Goal: Task Accomplishment & Management: Manage account settings

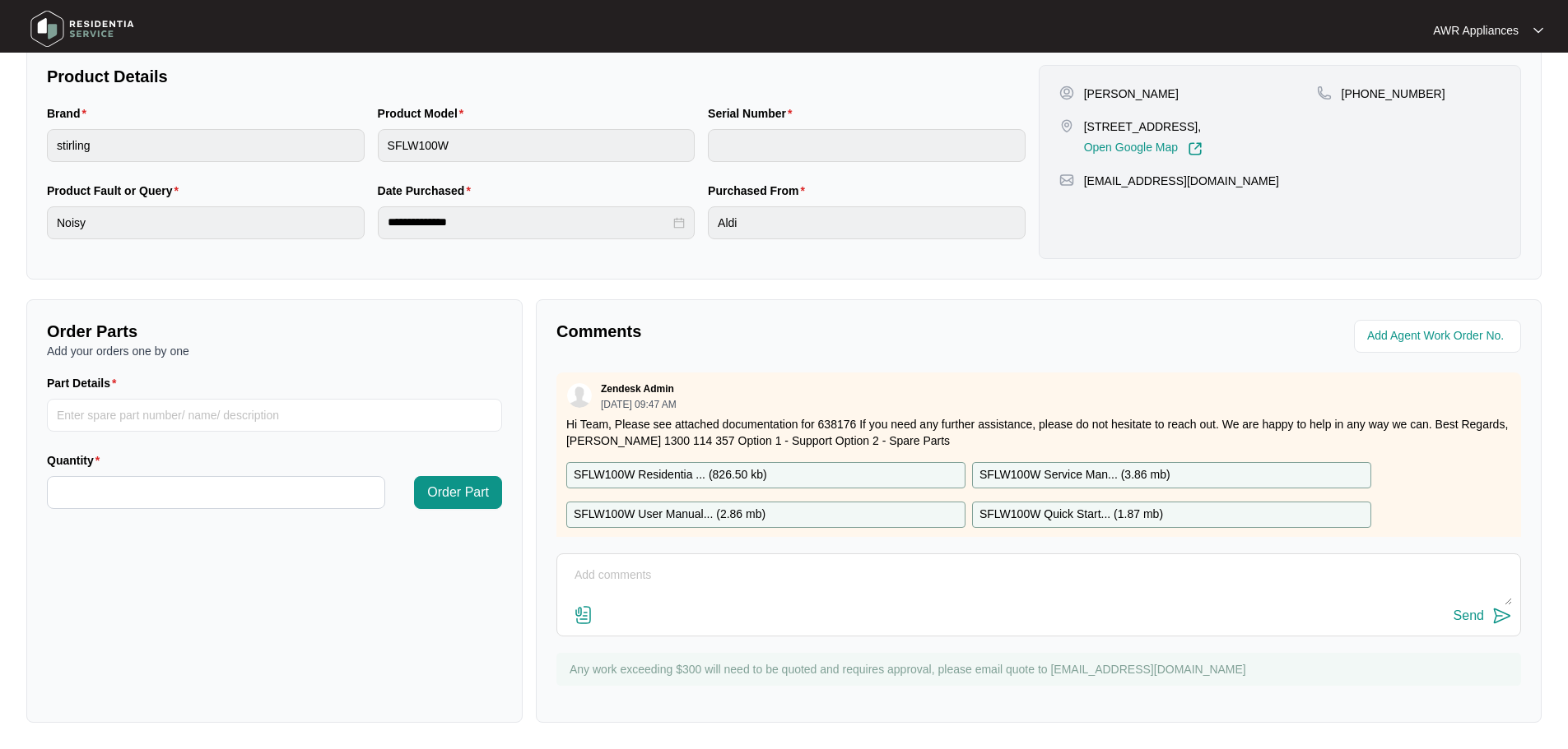
scroll to position [51, 0]
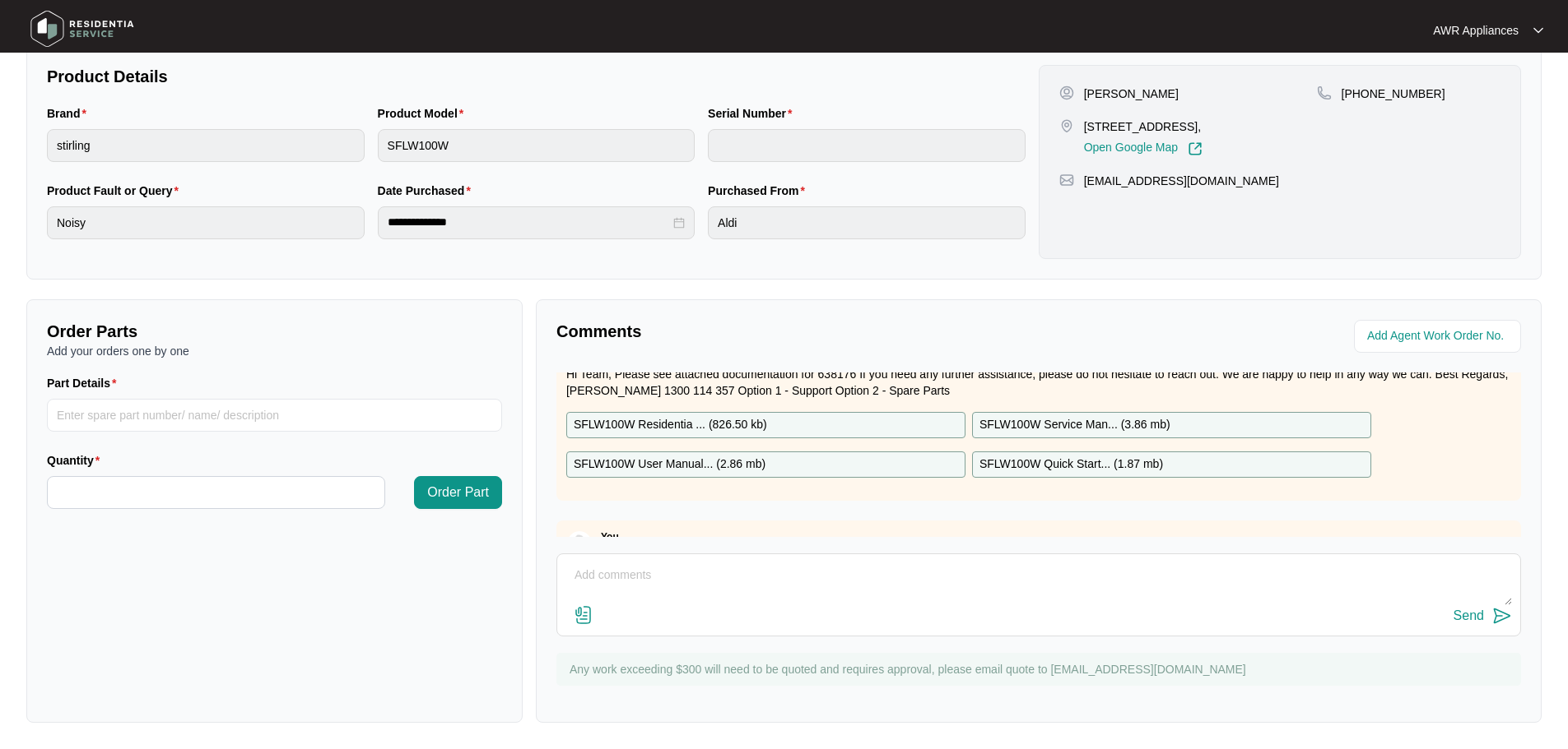
click at [46, 19] on img at bounding box center [82, 29] width 115 height 50
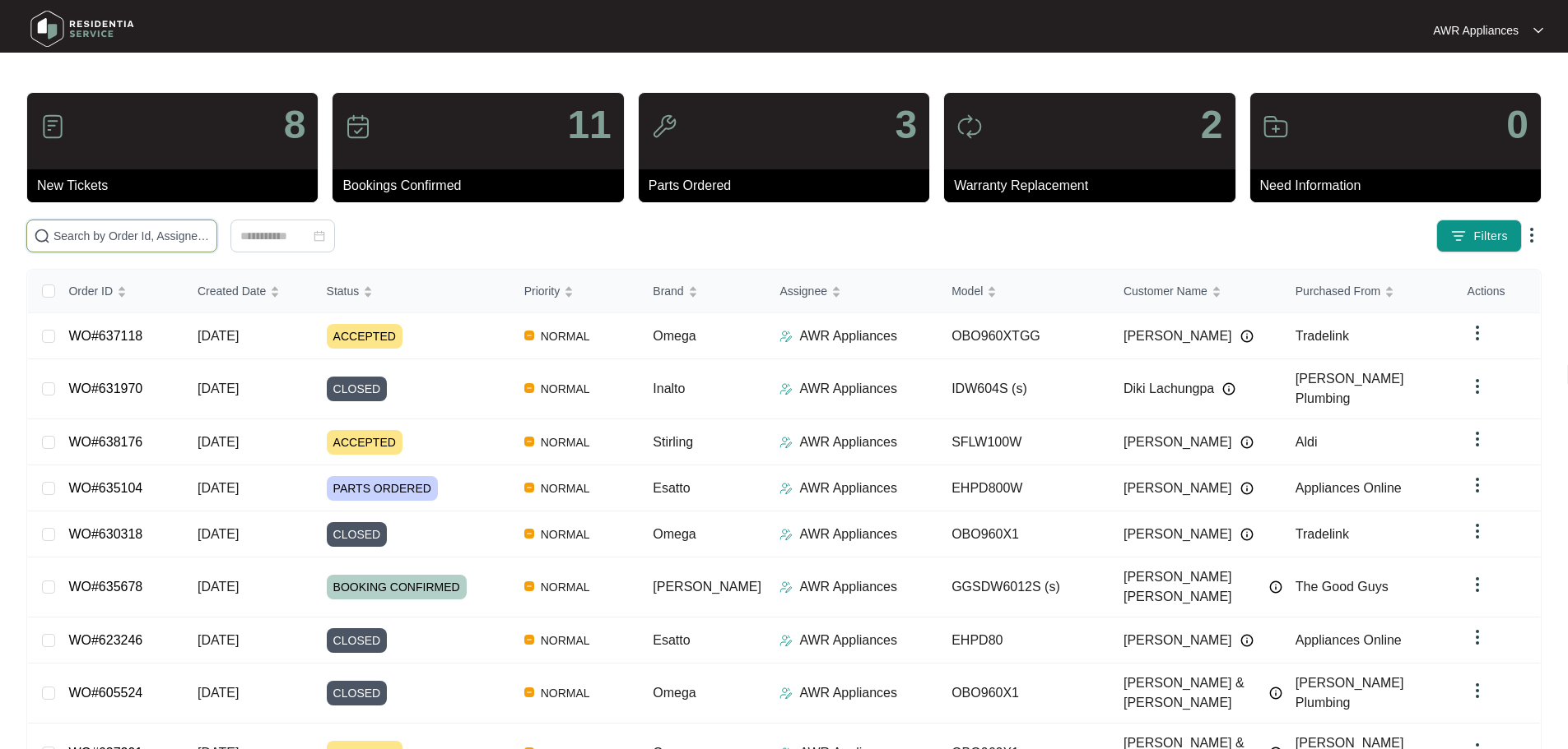
drag, startPoint x: 118, startPoint y: 222, endPoint x: 80, endPoint y: 237, distance: 40.9
click at [80, 237] on input "text" at bounding box center [131, 236] width 156 height 18
paste input "637118"
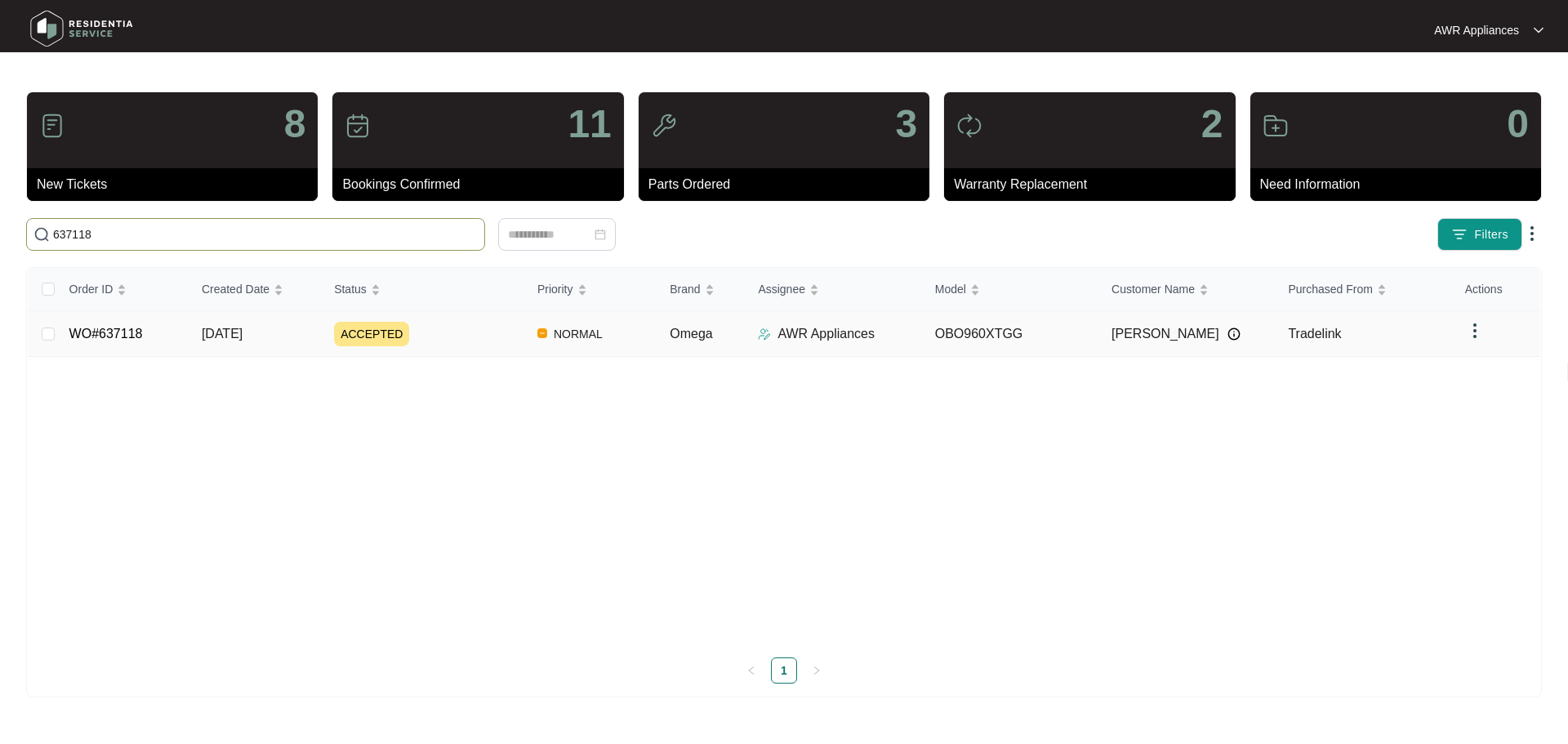
type input "637118"
click at [164, 327] on td "WO#637118" at bounding box center [122, 335] width 132 height 46
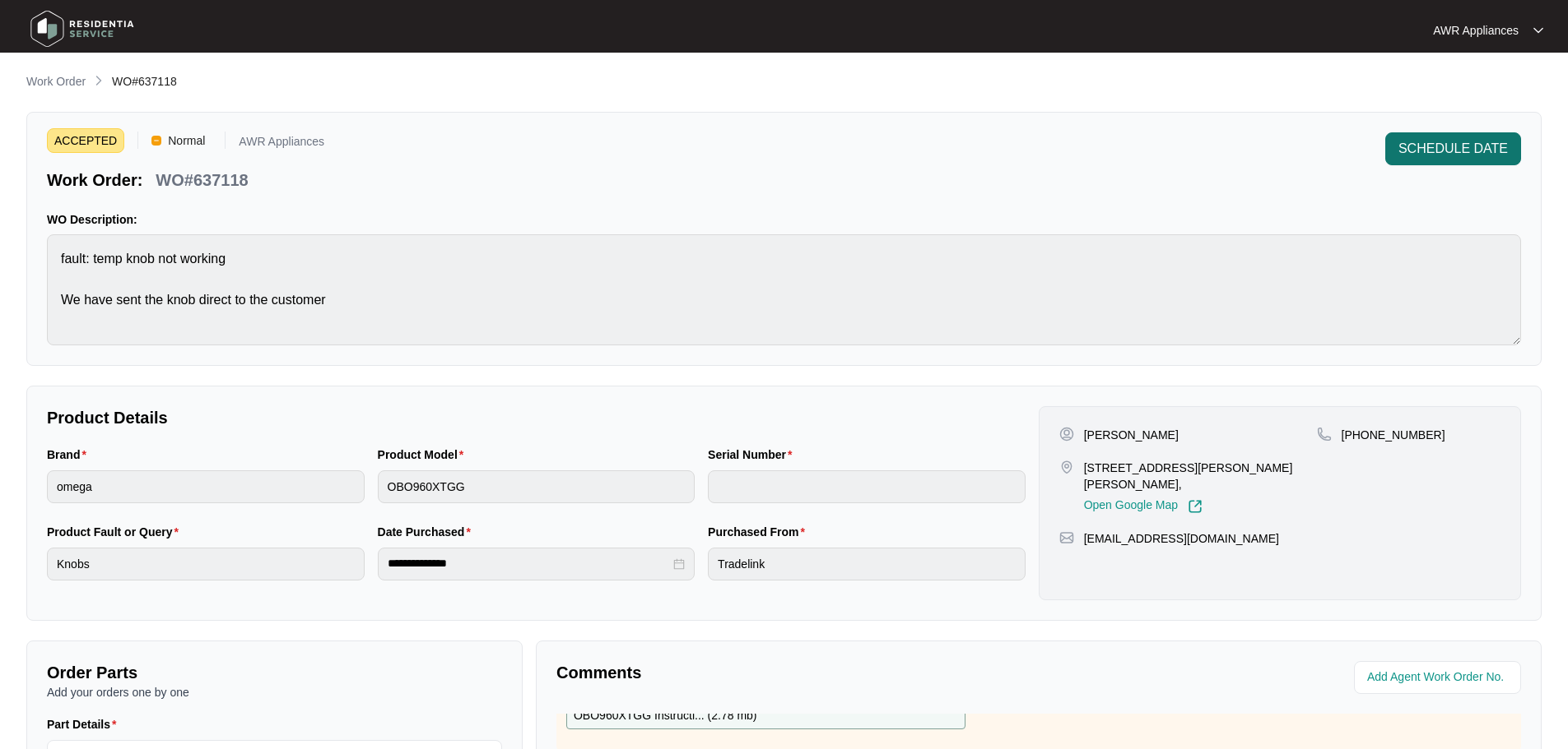
click at [1468, 145] on span "SCHEDULE DATE" at bounding box center [1452, 149] width 109 height 20
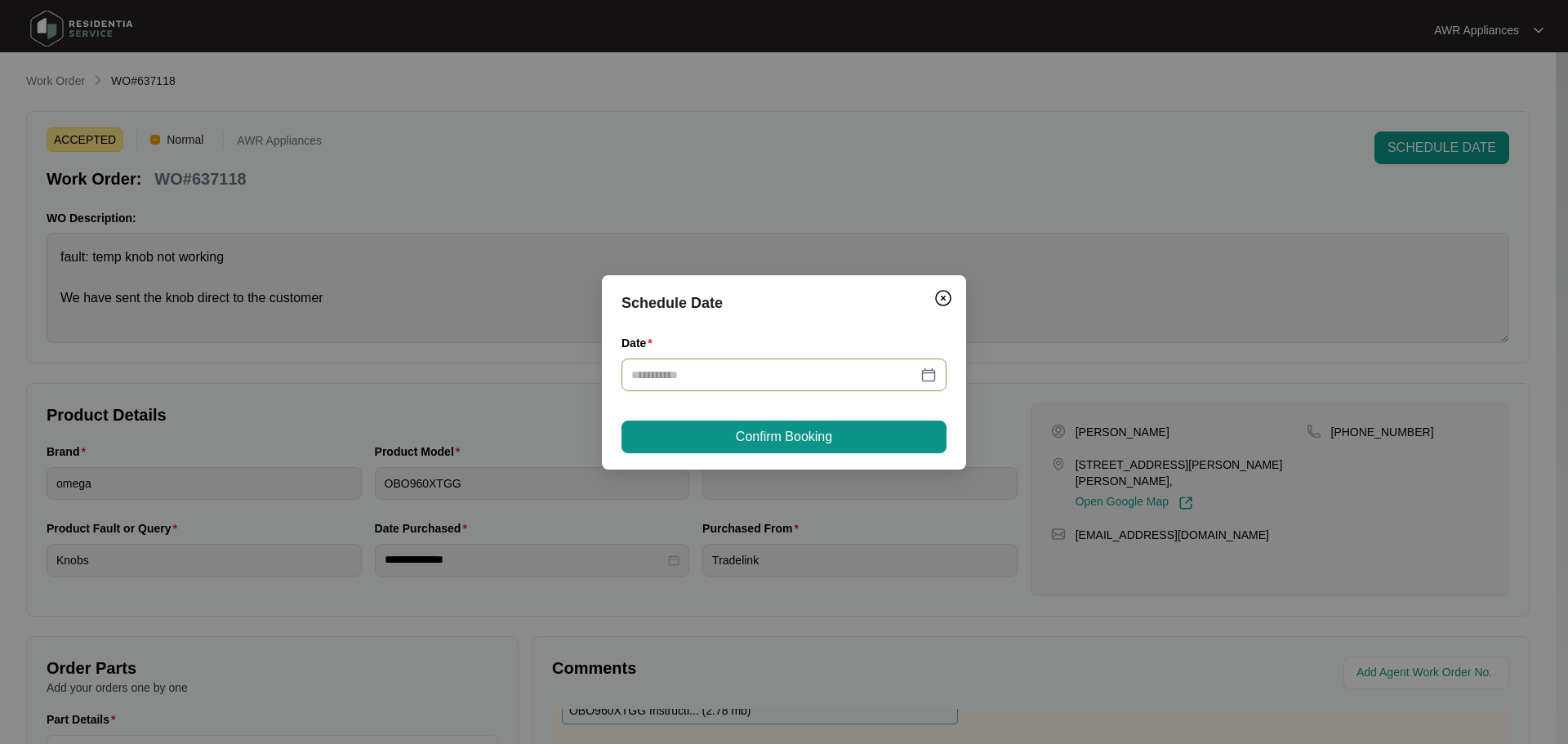
click at [927, 376] on div at bounding box center [784, 375] width 306 height 18
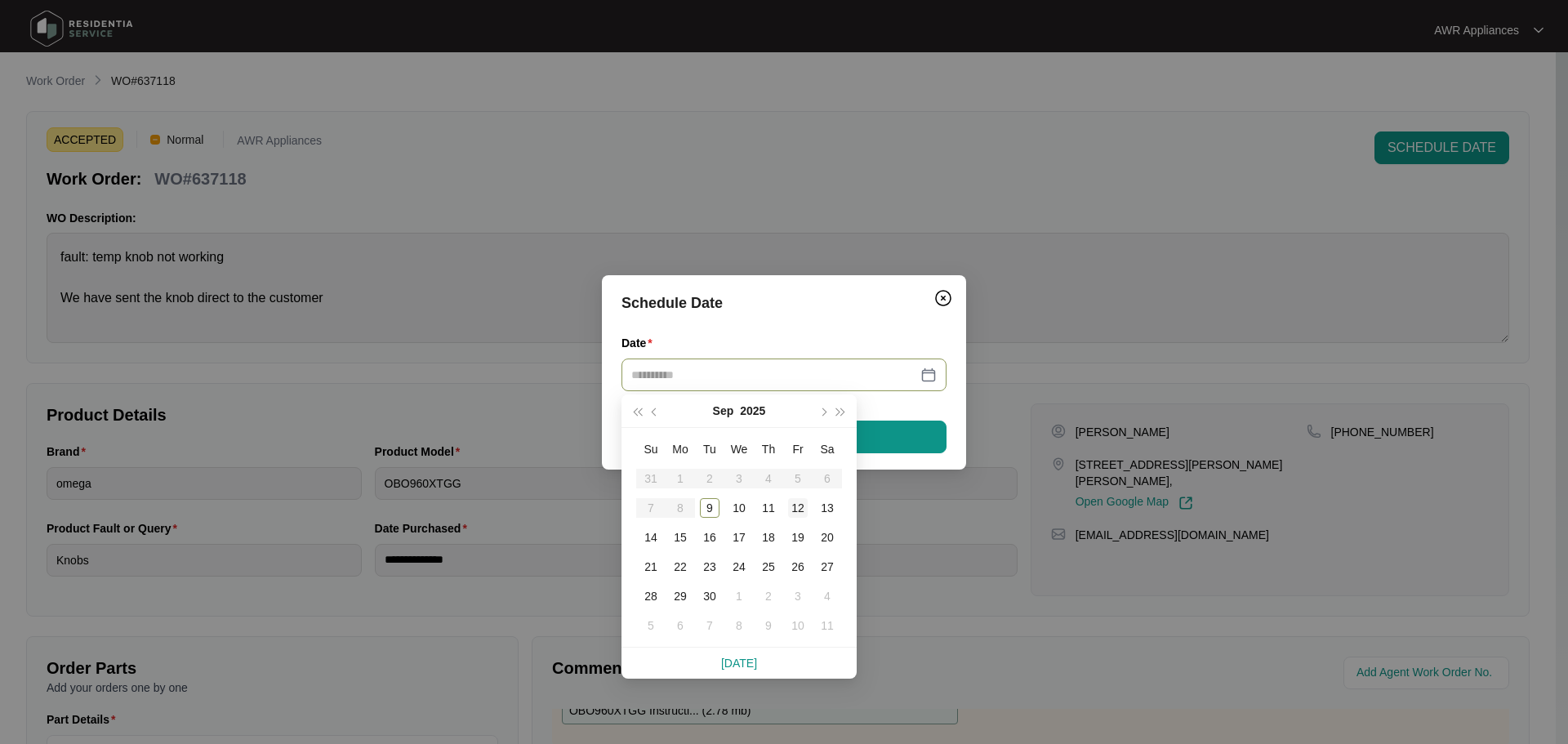
type input "**********"
click at [798, 505] on div "12" at bounding box center [798, 508] width 19 height 19
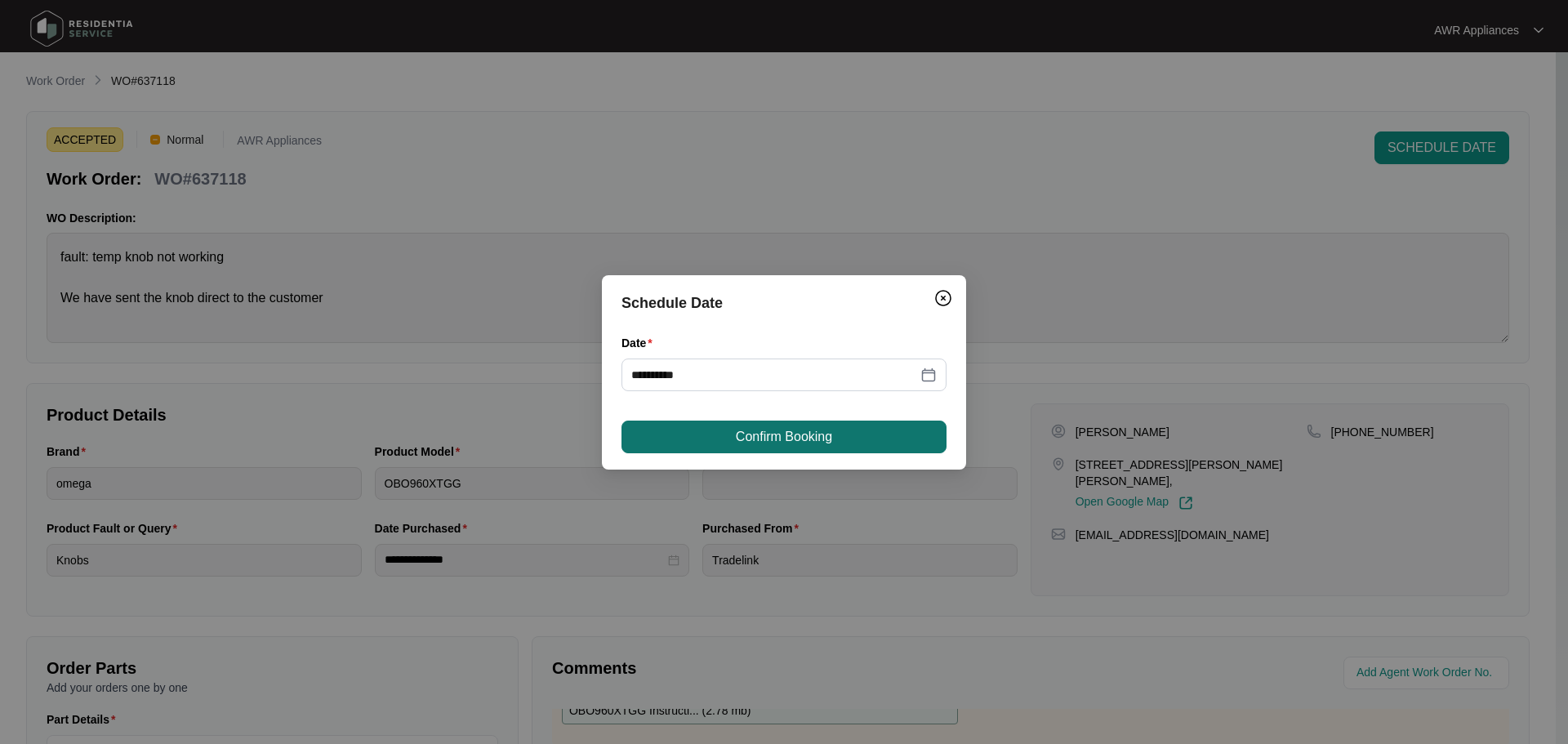
click at [762, 431] on span "Confirm Booking" at bounding box center [784, 437] width 96 height 19
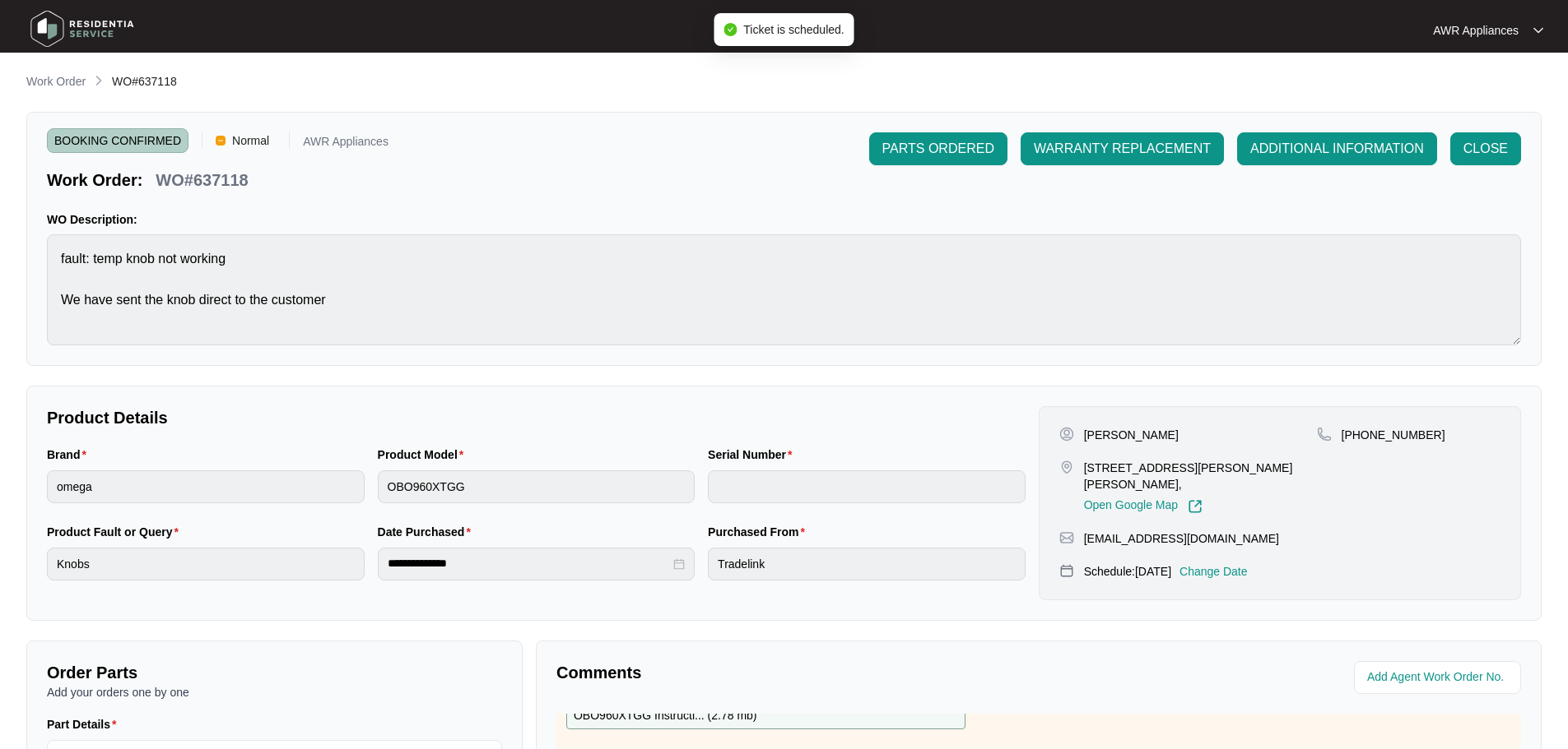
click at [51, 35] on img at bounding box center [82, 29] width 115 height 50
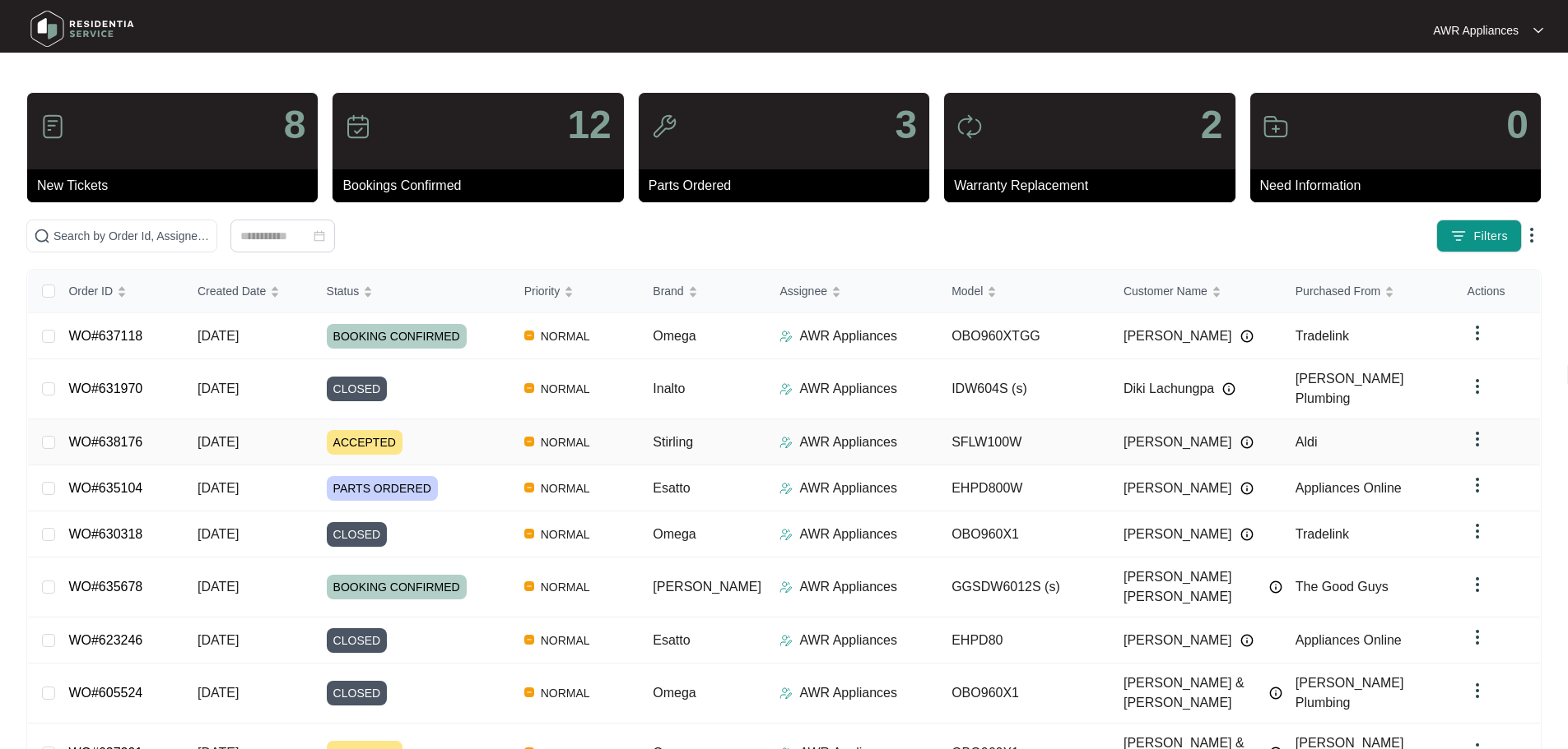
click at [216, 435] on span "[DATE]" at bounding box center [218, 442] width 41 height 14
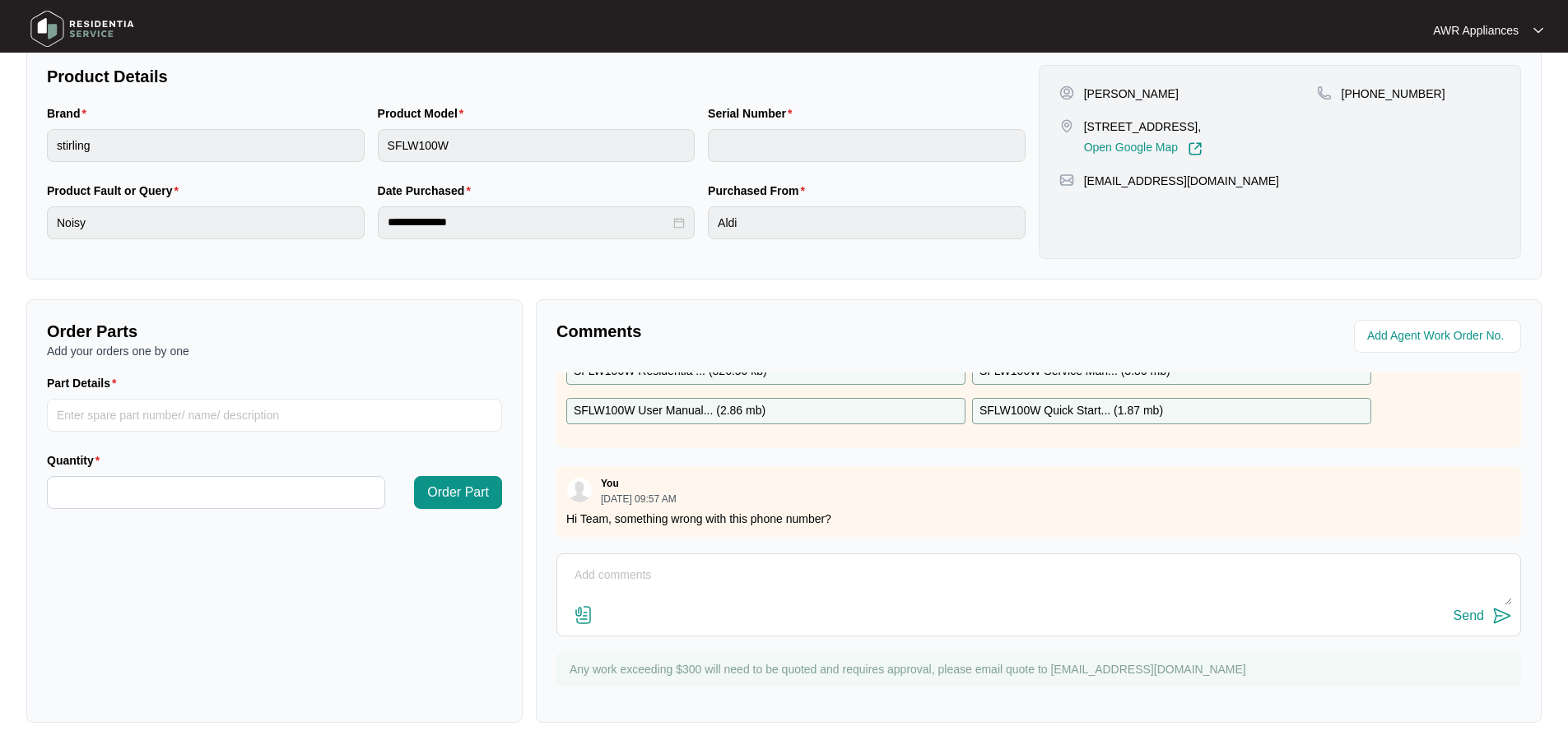
scroll to position [116, 0]
click at [622, 575] on textarea at bounding box center [1038, 584] width 946 height 43
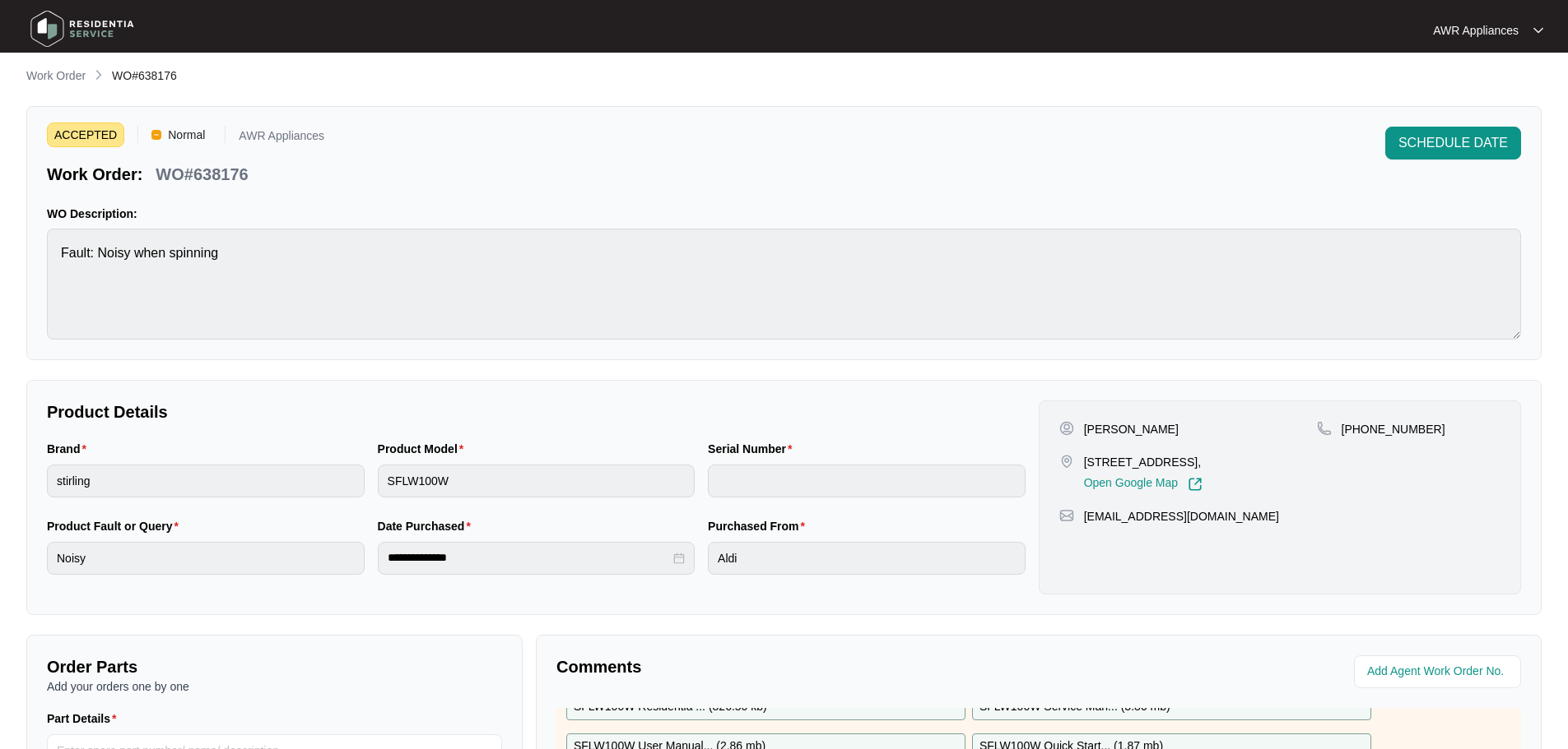
scroll to position [0, 0]
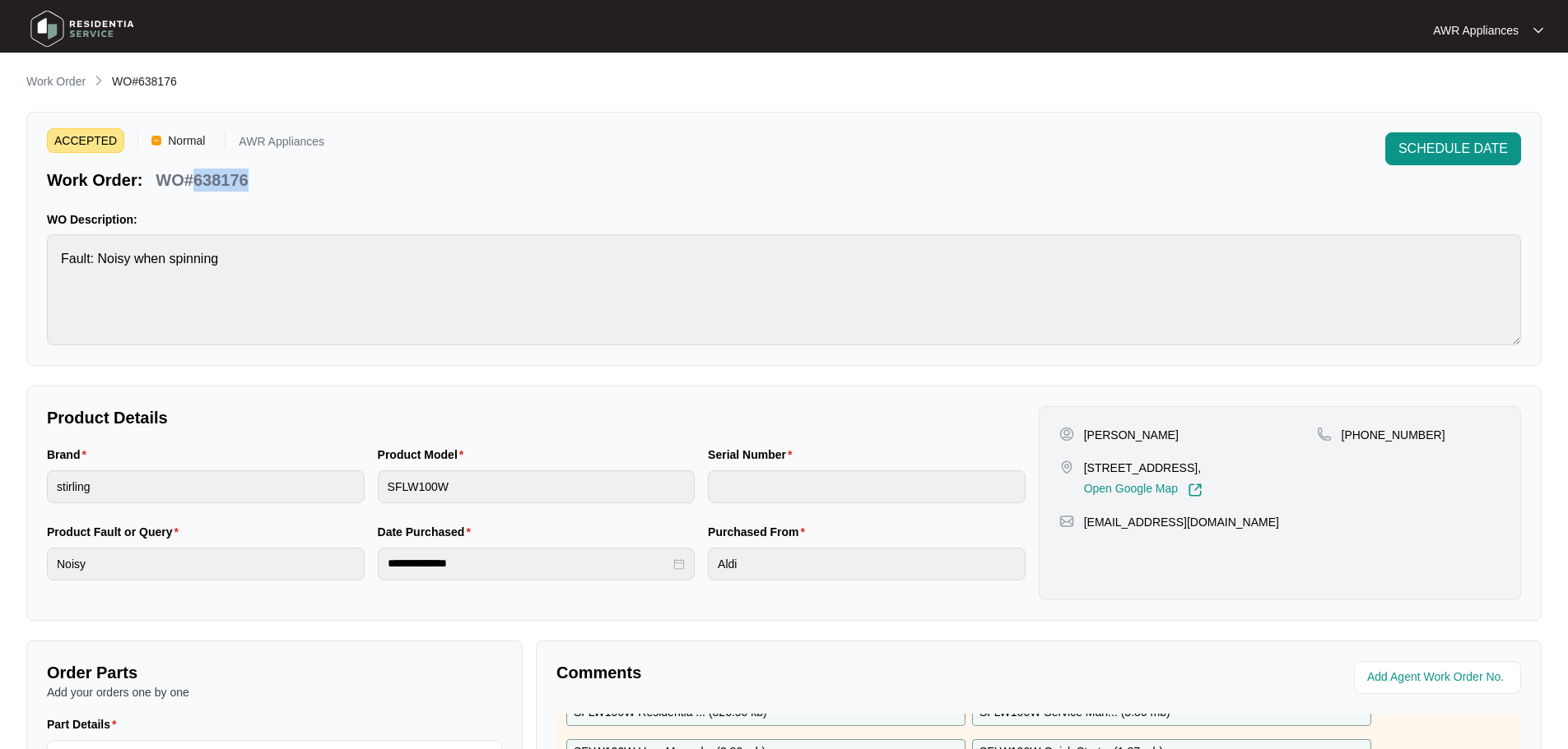
drag, startPoint x: 192, startPoint y: 176, endPoint x: 257, endPoint y: 176, distance: 65.0
click at [257, 176] on div "Work Order: WO#638176" at bounding box center [185, 177] width 278 height 28
copy p "638176"
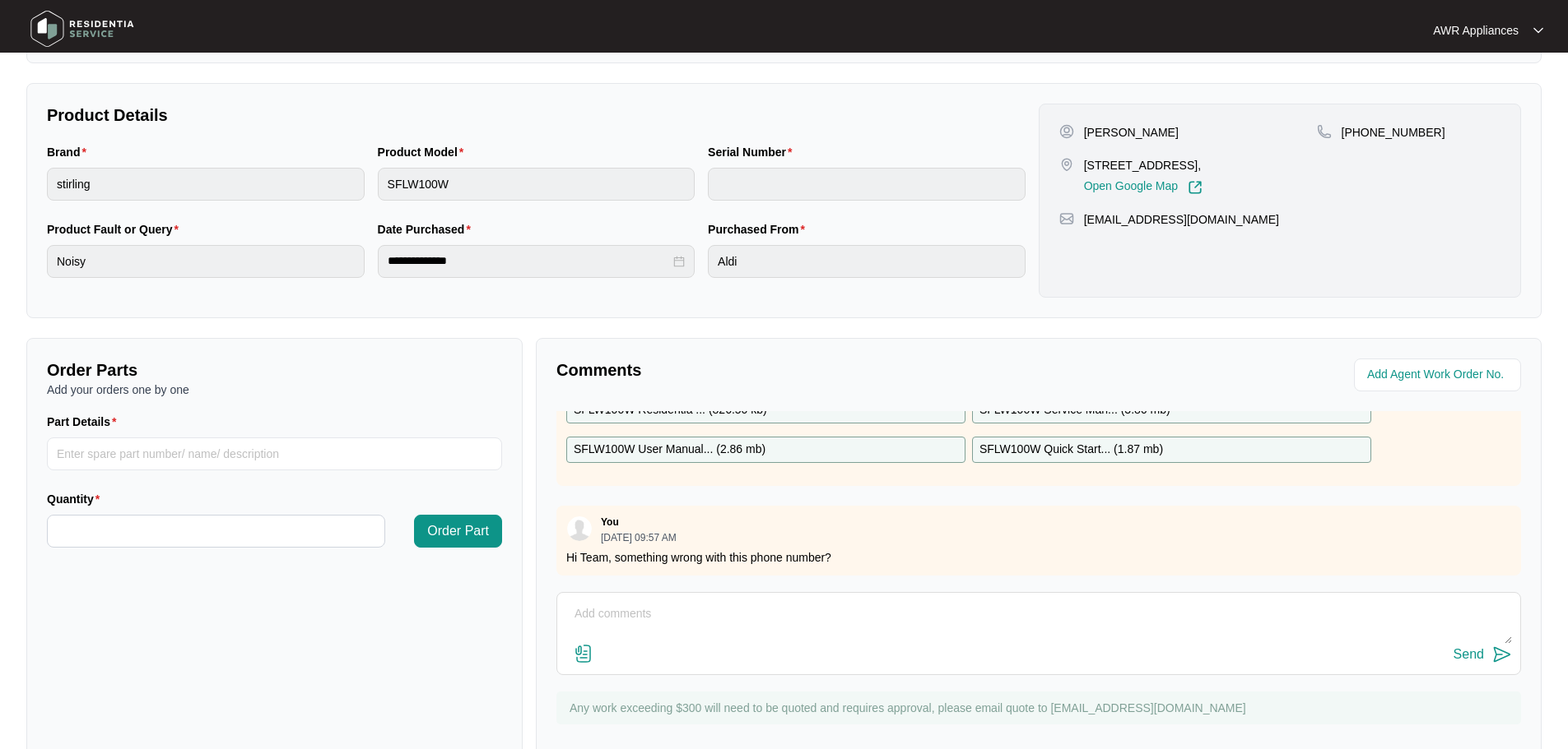
scroll to position [342, 0]
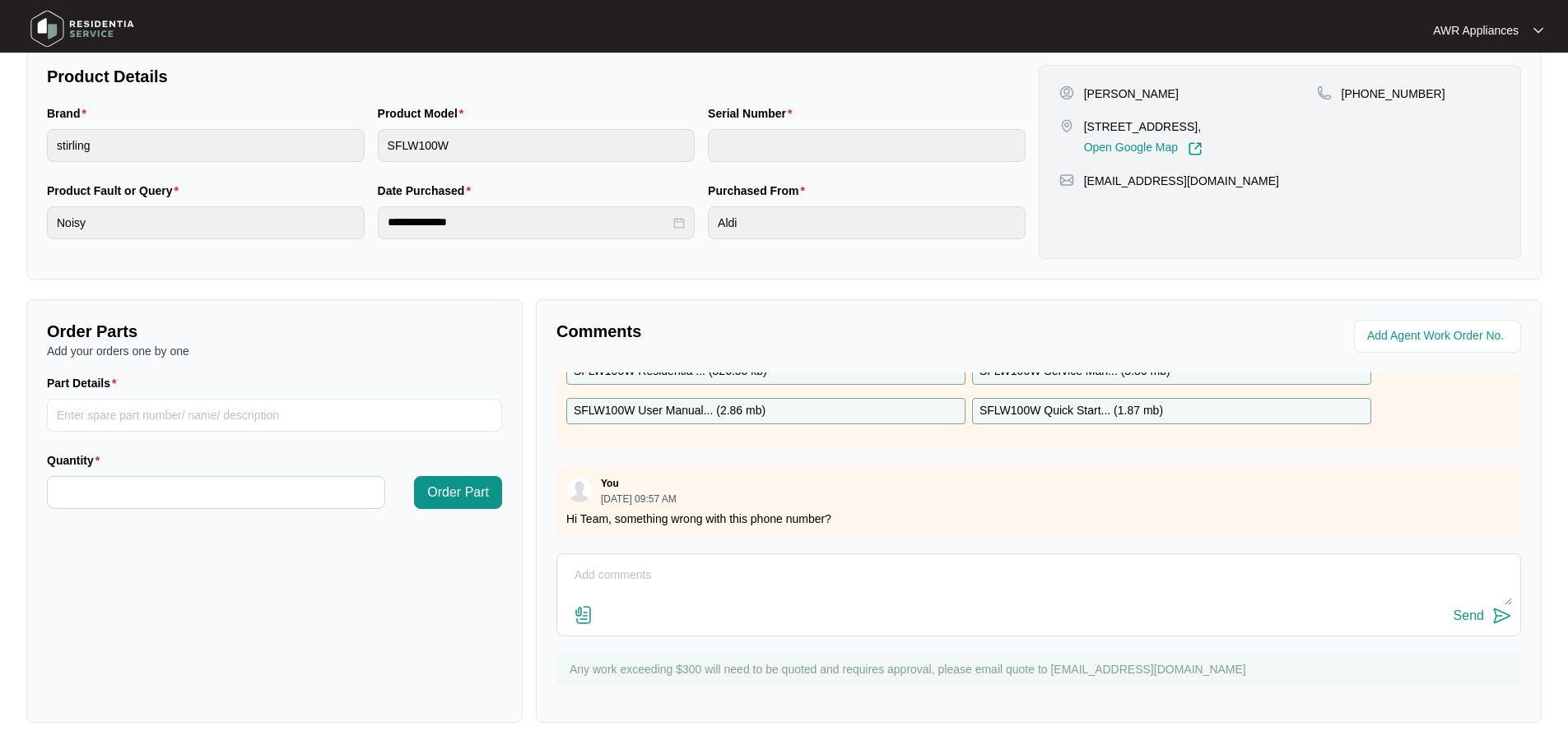
click at [679, 587] on textarea at bounding box center [1038, 584] width 946 height 43
type textarea "Hi Team, Can't get customer on this phone number, but says its busy all the tim…"
click at [1462, 614] on div "Send" at bounding box center [1469, 616] width 30 height 15
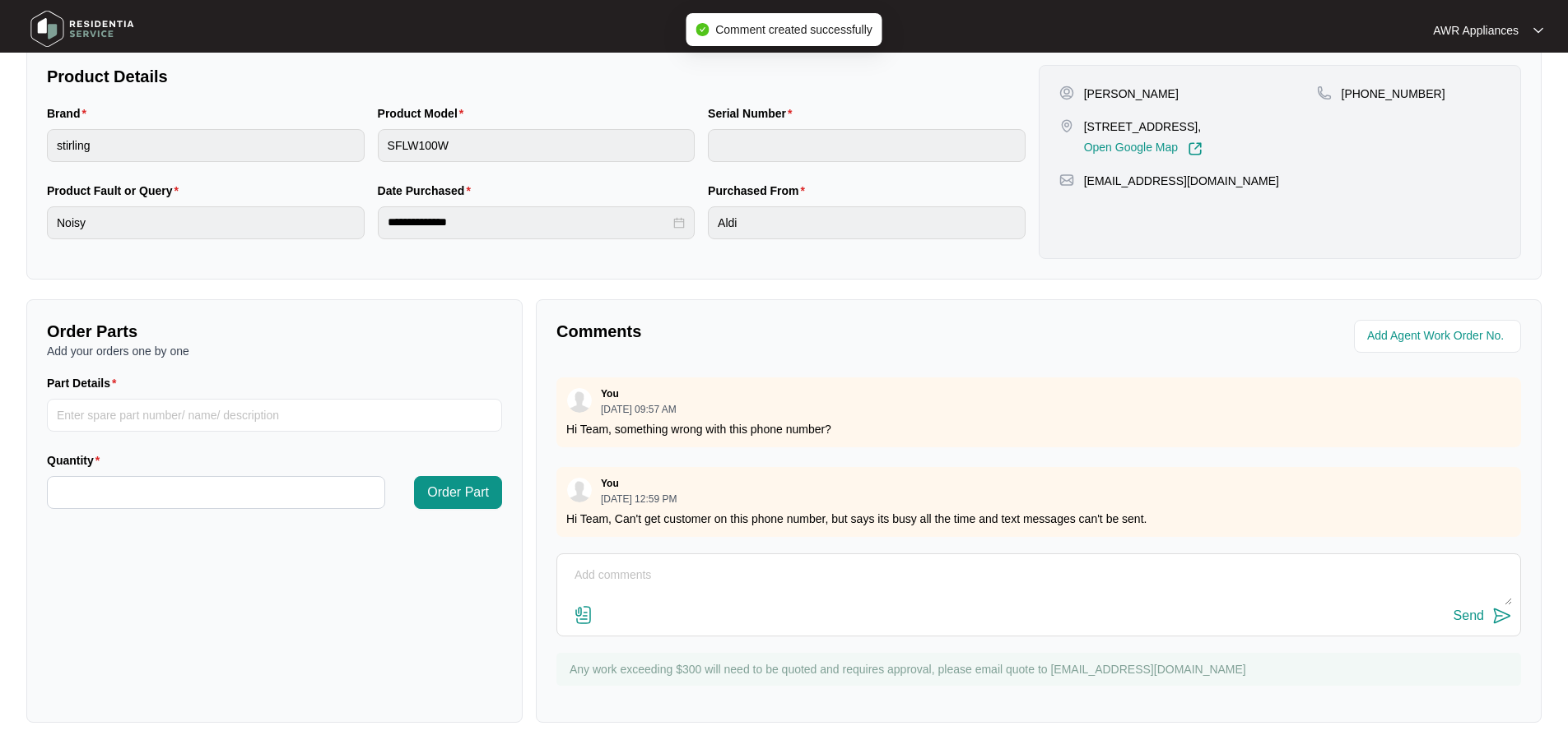
scroll to position [206, 0]
click at [54, 28] on img at bounding box center [82, 29] width 115 height 50
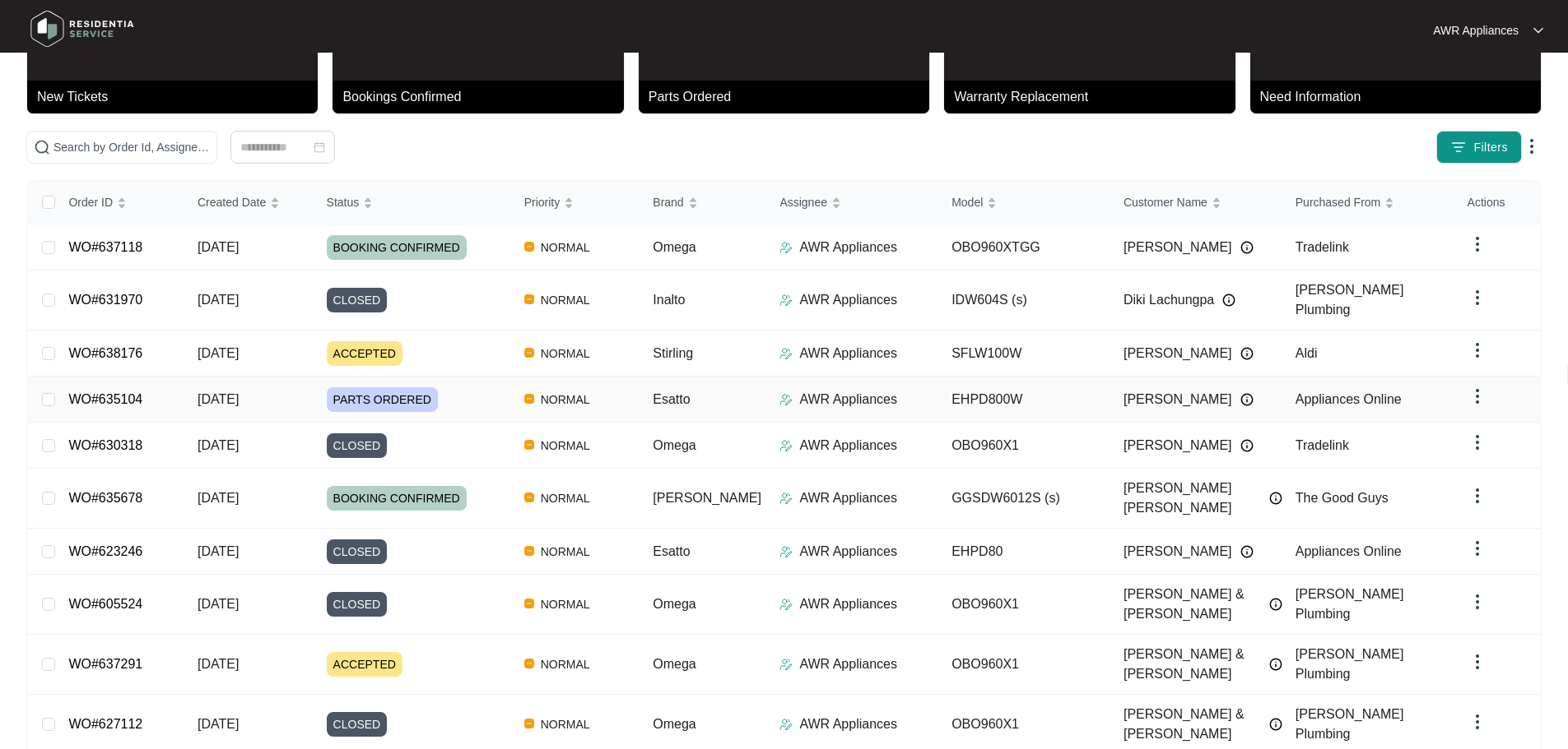
scroll to position [97, 0]
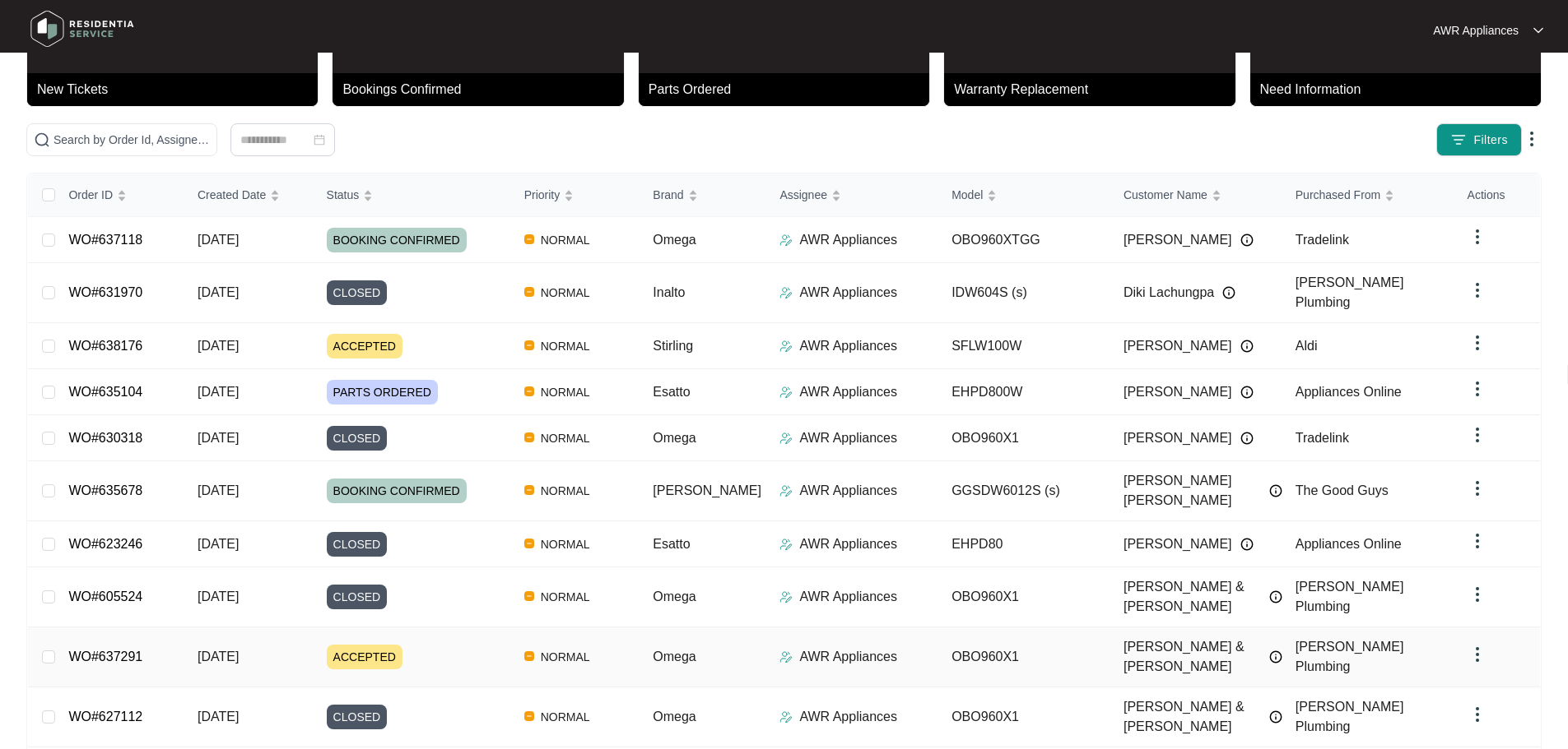
click at [232, 650] on span "[DATE]" at bounding box center [218, 657] width 41 height 14
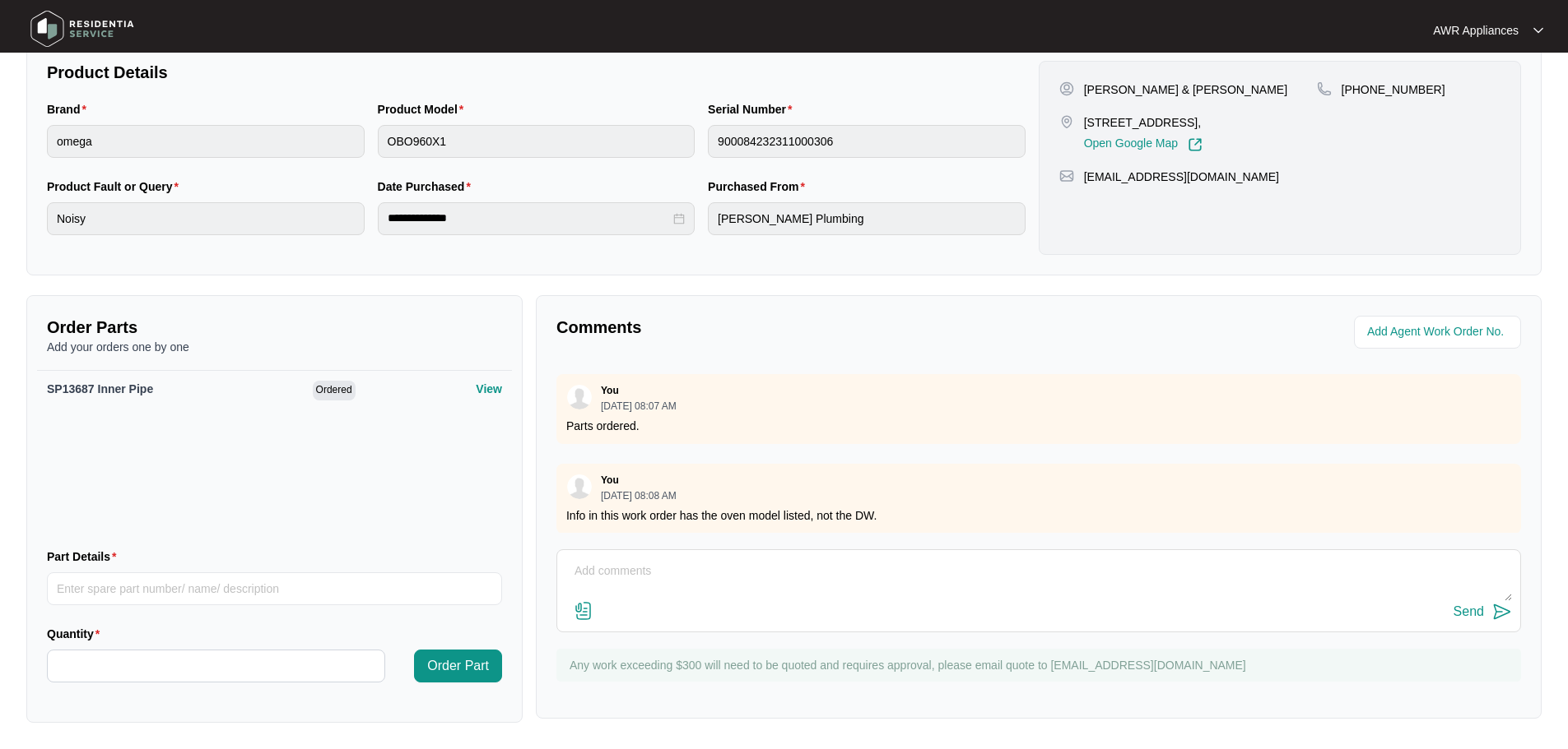
scroll to position [256, 0]
click at [648, 580] on textarea at bounding box center [1038, 580] width 946 height 43
type textarea "Hi Team, Can you please advise if parts have been ordered?"
click at [1467, 609] on div "Send" at bounding box center [1469, 612] width 30 height 15
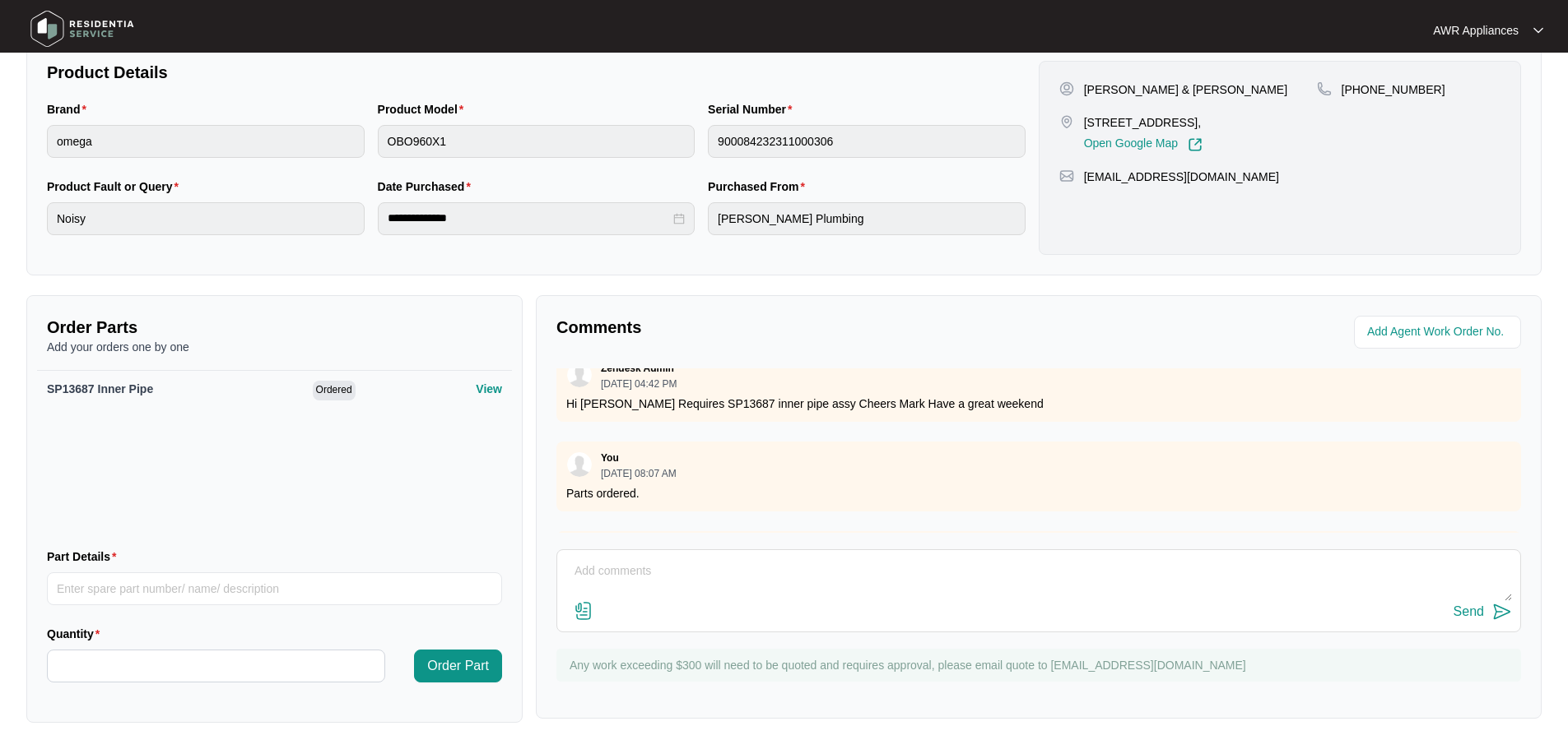
scroll to position [0, 0]
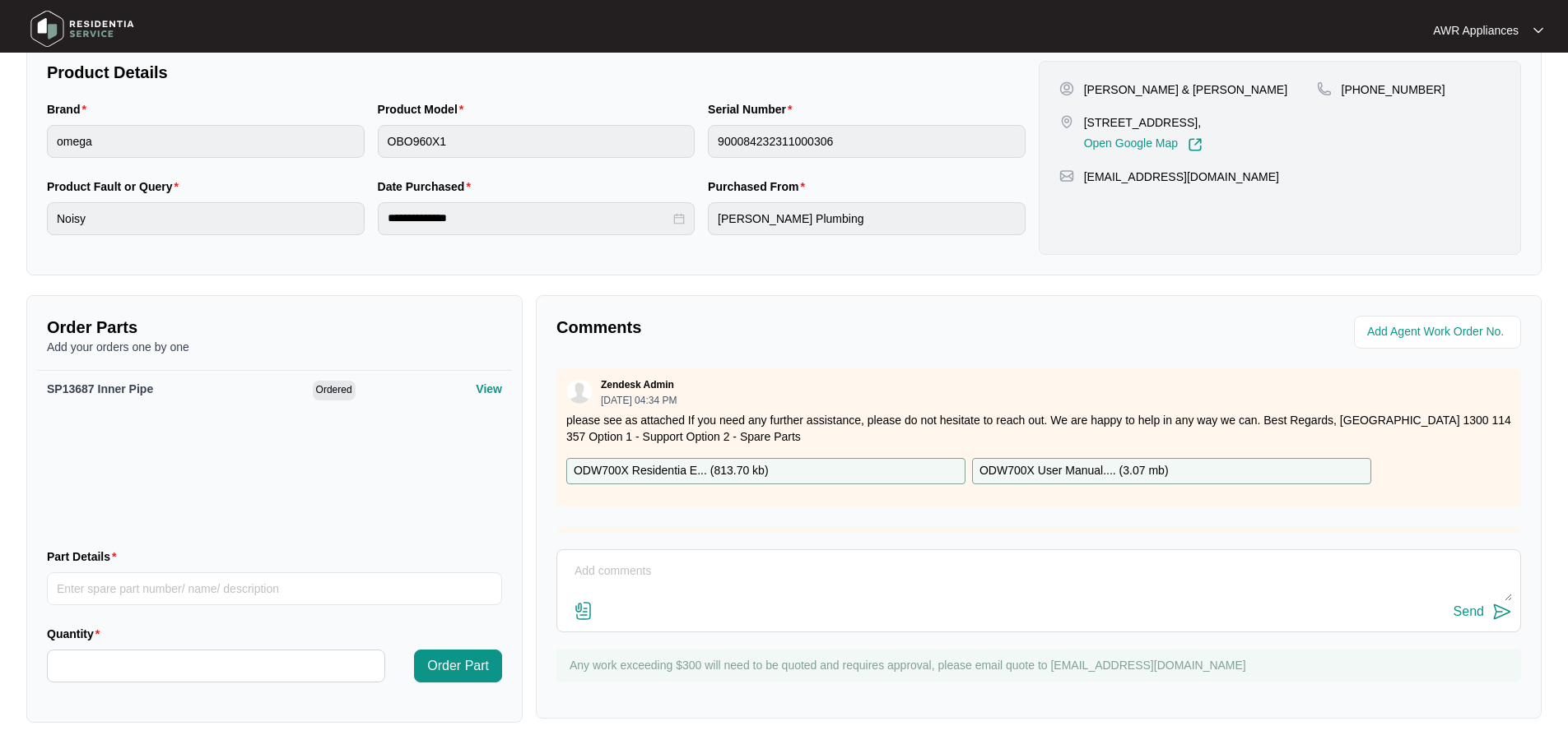
click at [42, 35] on img at bounding box center [82, 29] width 115 height 50
